Goal: Information Seeking & Learning: Learn about a topic

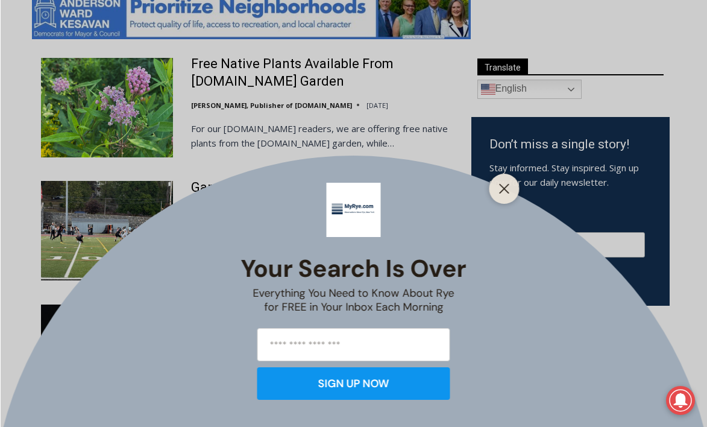
scroll to position [670, 0]
click at [504, 187] on line "Close" at bounding box center [504, 188] width 8 height 8
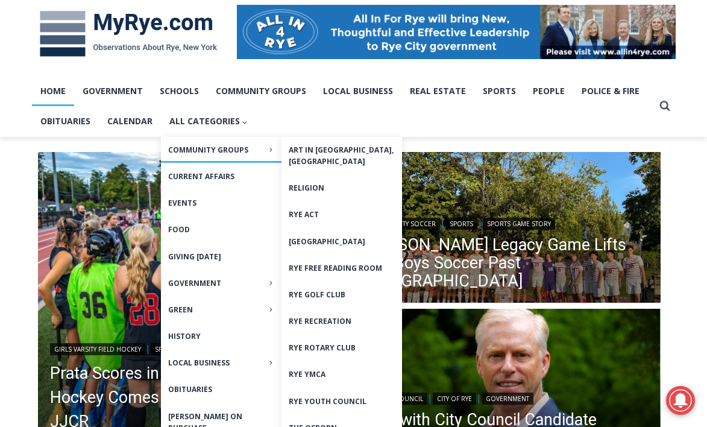
scroll to position [183, 0]
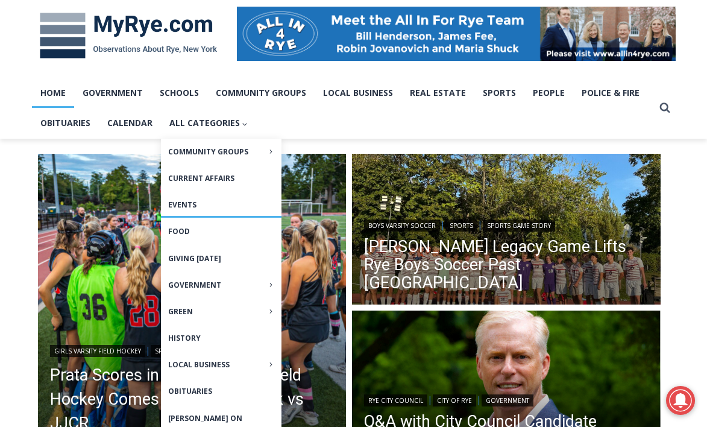
click at [193, 206] on link "Events" at bounding box center [221, 205] width 121 height 26
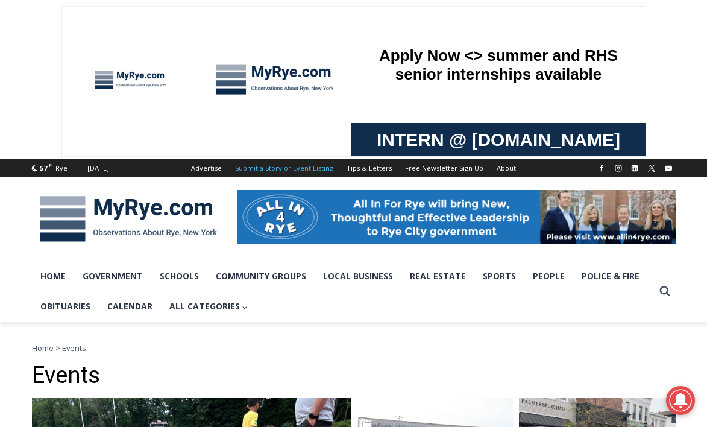
click at [269, 166] on link "Submit a Story or Event Listing" at bounding box center [283, 167] width 111 height 17
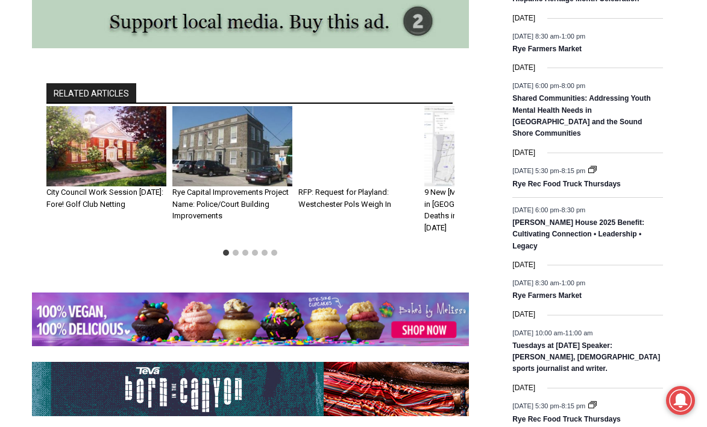
scroll to position [1743, 0]
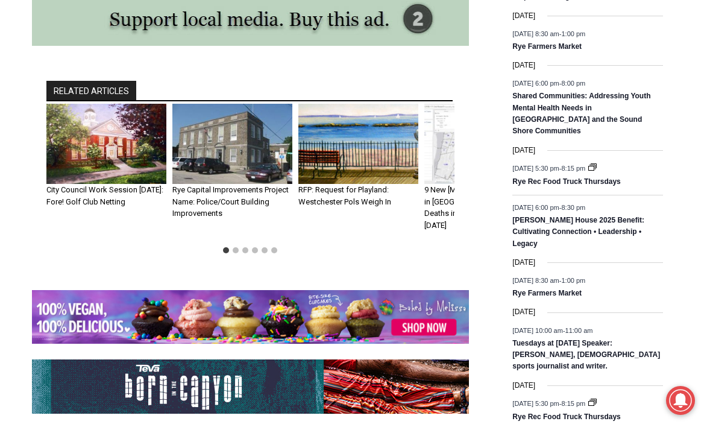
click at [237, 133] on img "2 of 6" at bounding box center [232, 144] width 120 height 80
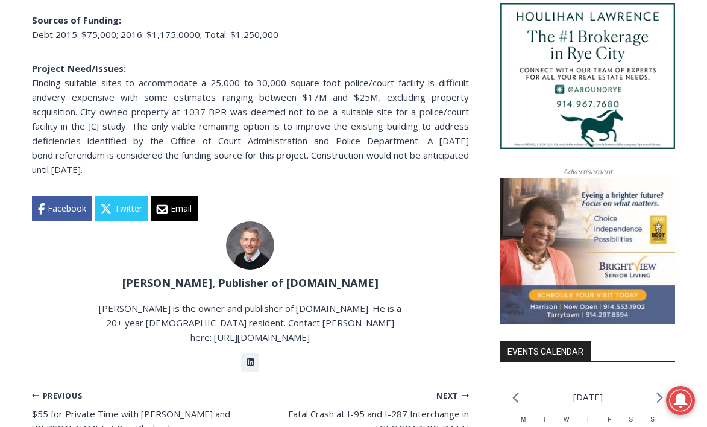
scroll to position [1147, 0]
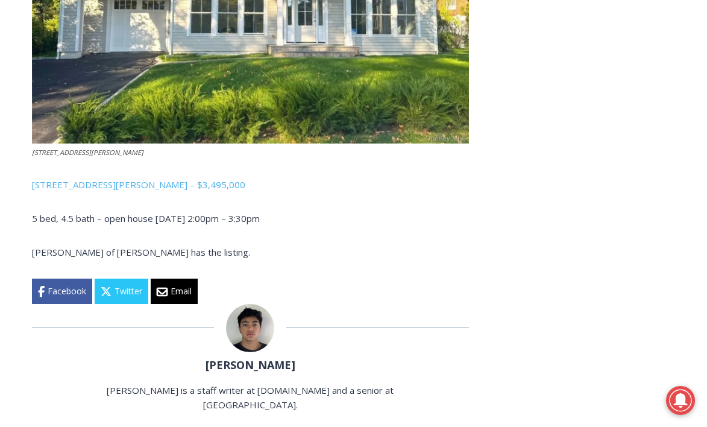
scroll to position [3347, 0]
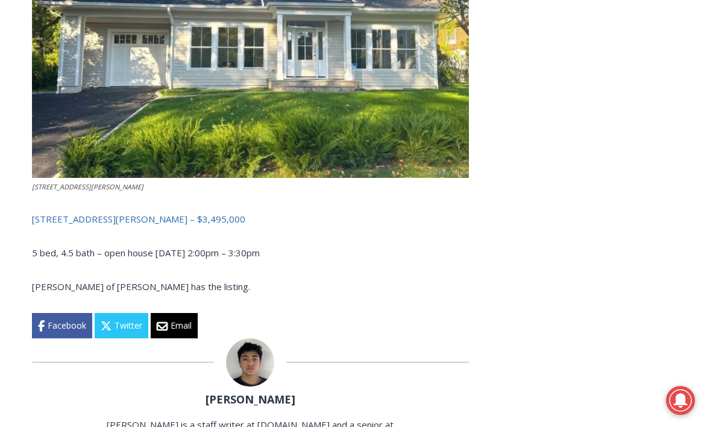
click at [121, 217] on link "76 Glen Oaks Drive, Rye – $3,495,000" at bounding box center [138, 219] width 213 height 12
